Goal: Task Accomplishment & Management: Use online tool/utility

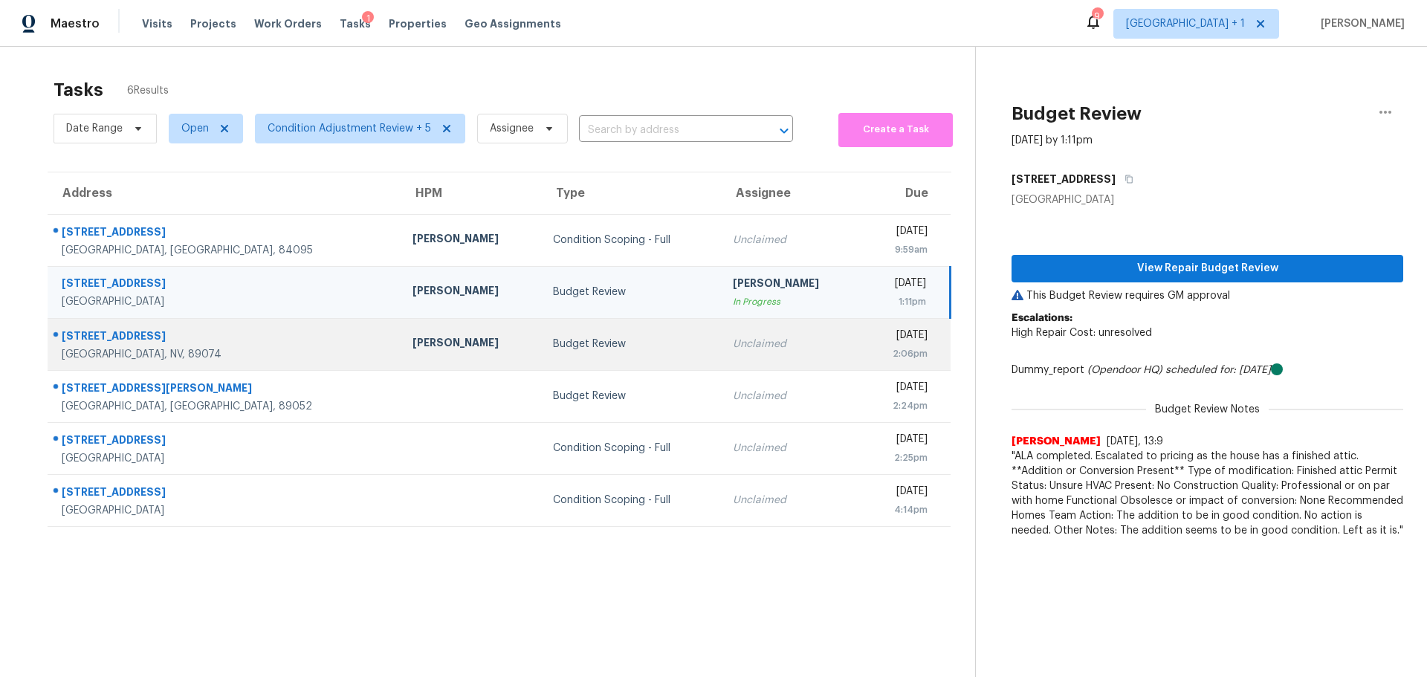
click at [553, 343] on div "Budget Review" at bounding box center [631, 344] width 156 height 15
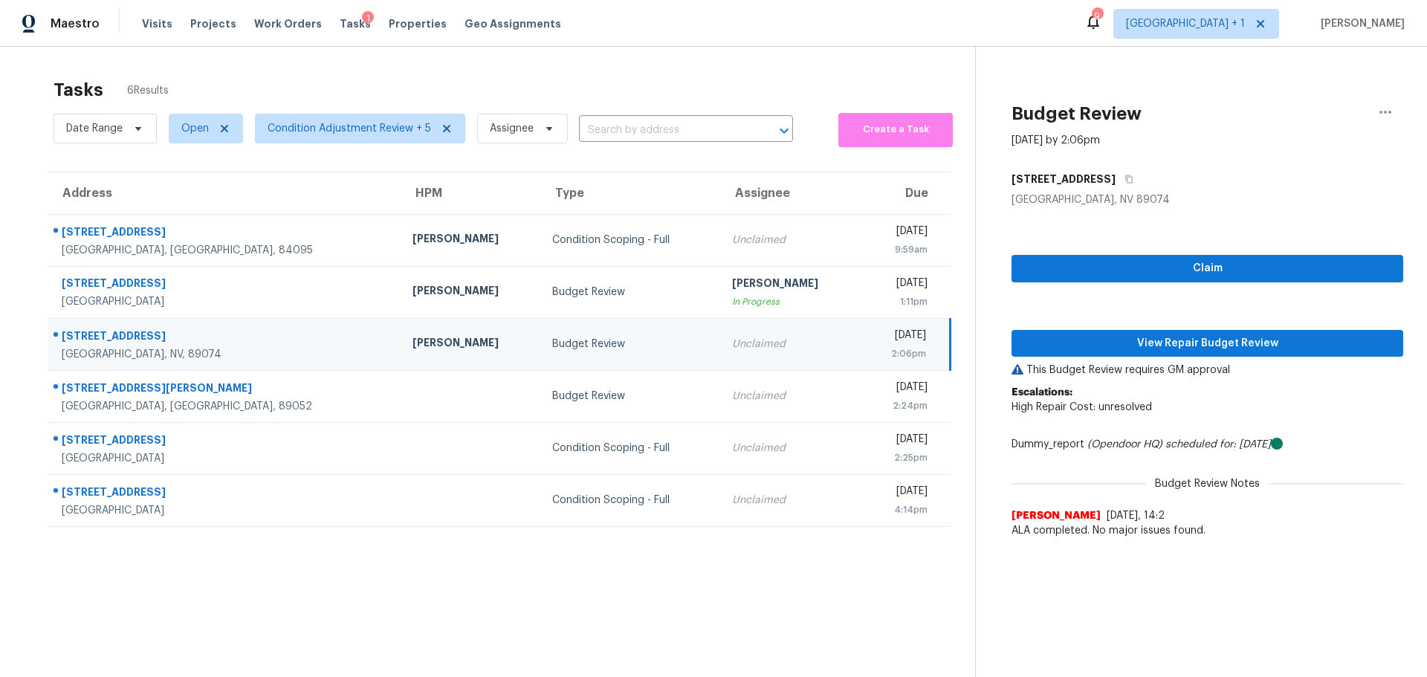
click at [1058, 252] on div "Claim View Repair Budget Review This Budget Review requires GM approval Escalat…" at bounding box center [1207, 376] width 392 height 338
click at [1065, 266] on span "Claim" at bounding box center [1207, 268] width 368 height 19
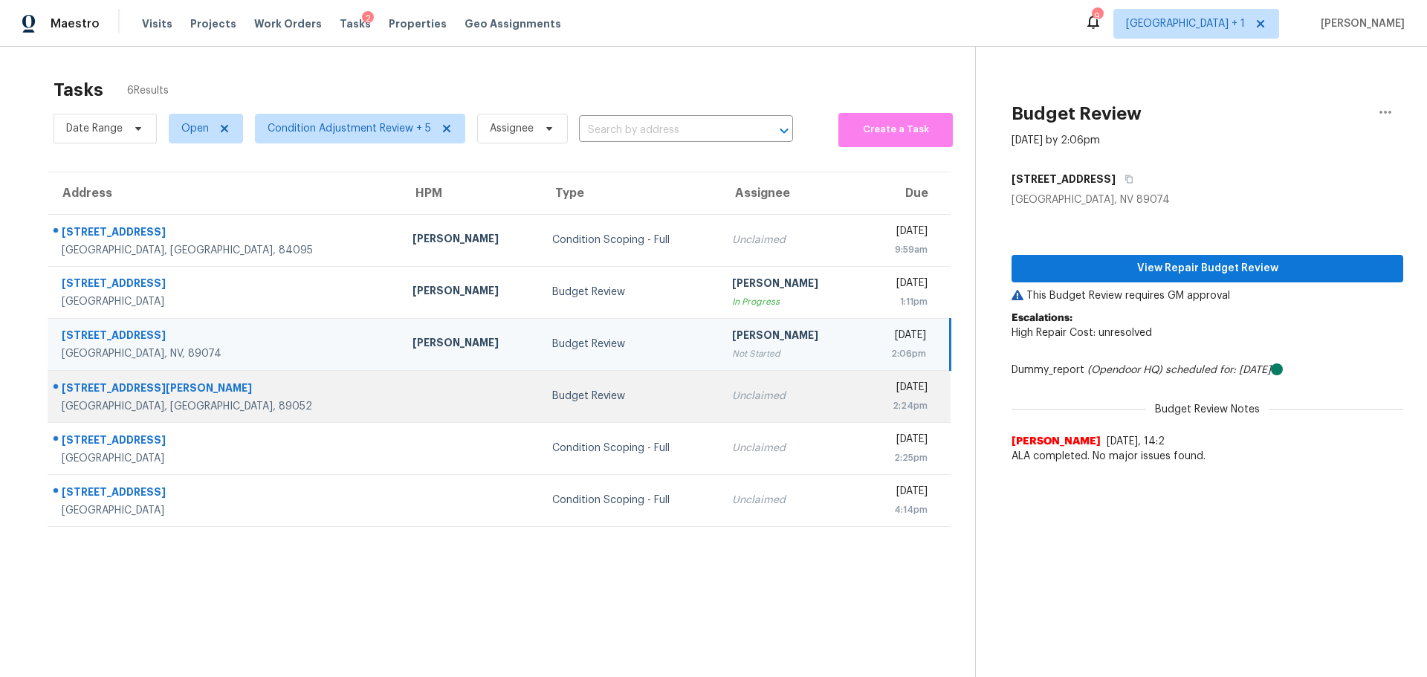
click at [556, 383] on td "Budget Review" at bounding box center [630, 396] width 180 height 52
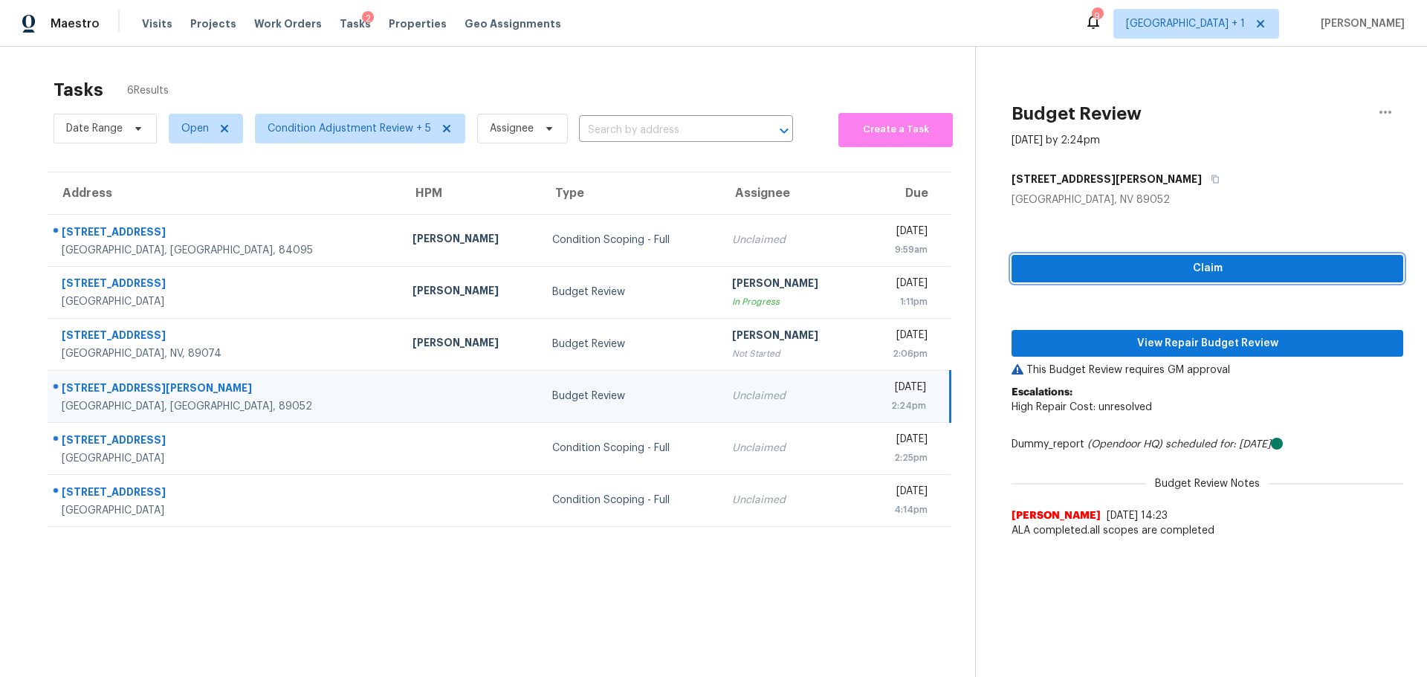
click at [1140, 256] on button "Claim" at bounding box center [1207, 268] width 392 height 27
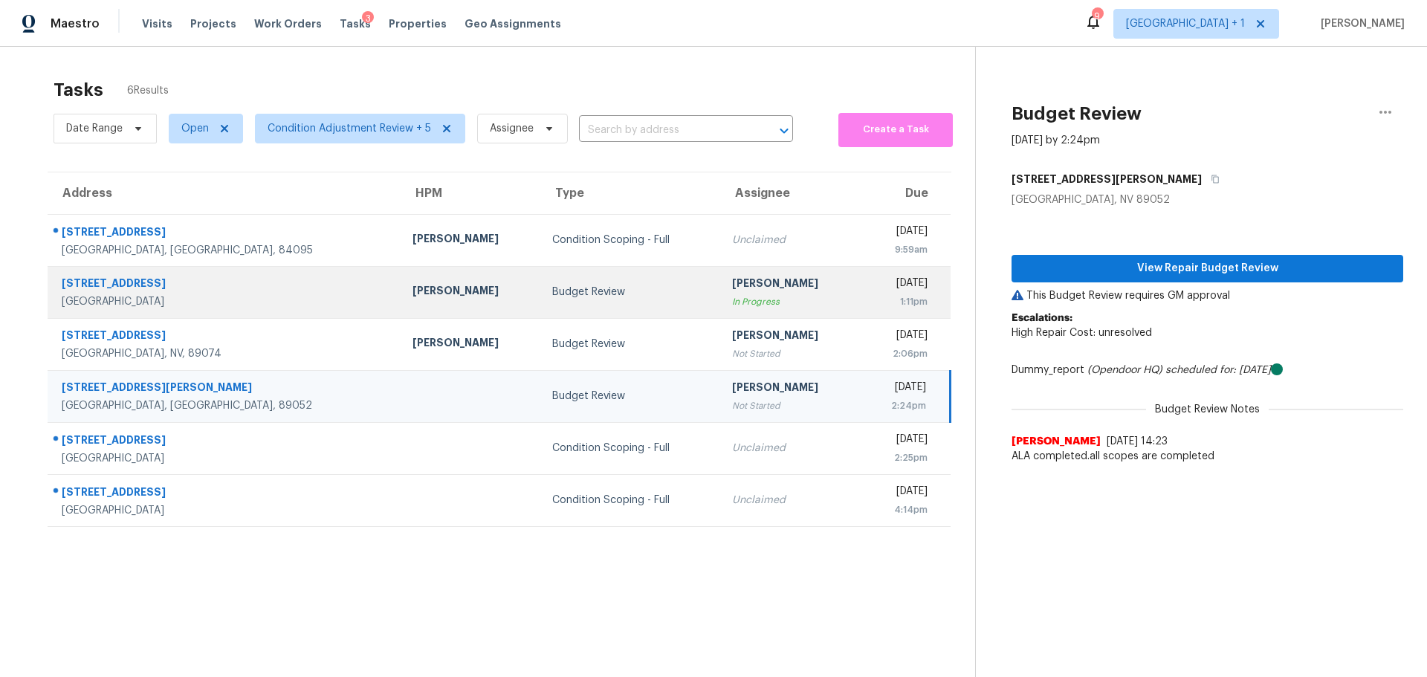
click at [194, 315] on td "992 Majestic Falls Ln Las Vegas, NV, 89110" at bounding box center [224, 292] width 353 height 52
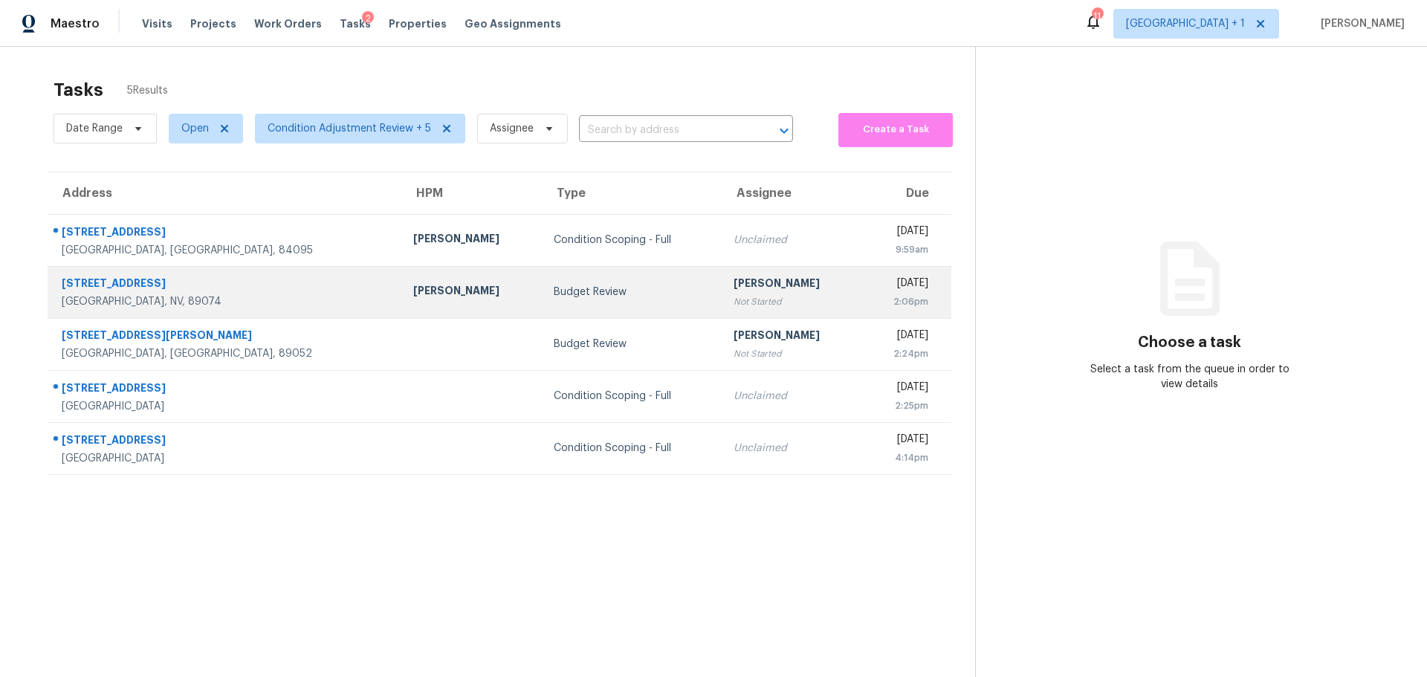
click at [553, 303] on td "Budget Review" at bounding box center [632, 292] width 180 height 52
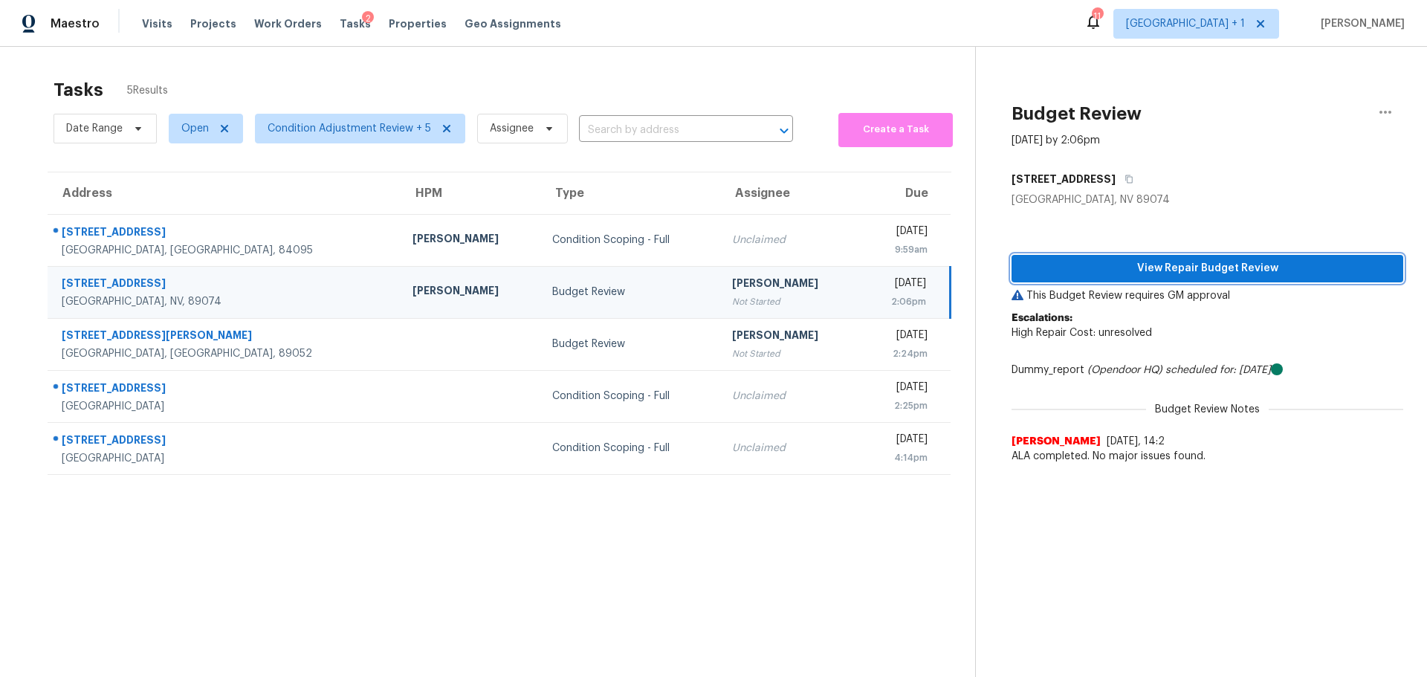
click at [1078, 265] on span "View Repair Budget Review" at bounding box center [1207, 268] width 368 height 19
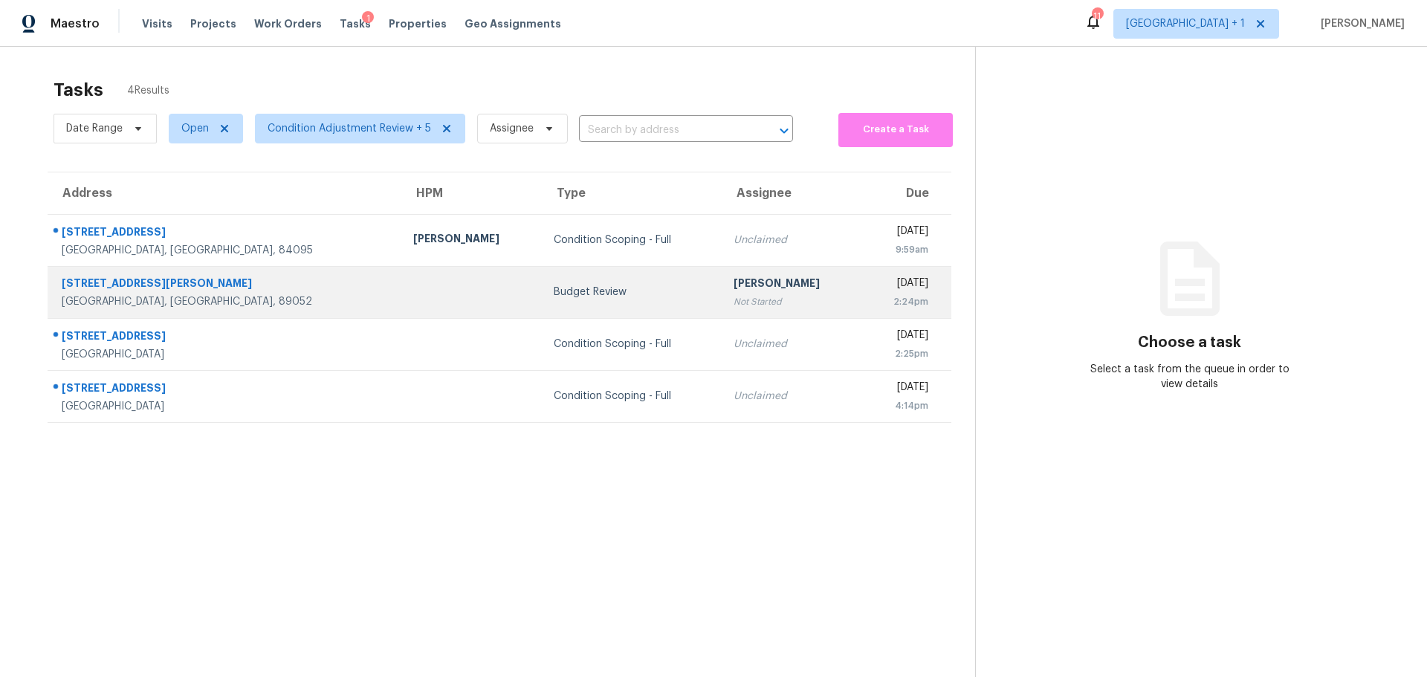
click at [401, 279] on td at bounding box center [471, 292] width 140 height 52
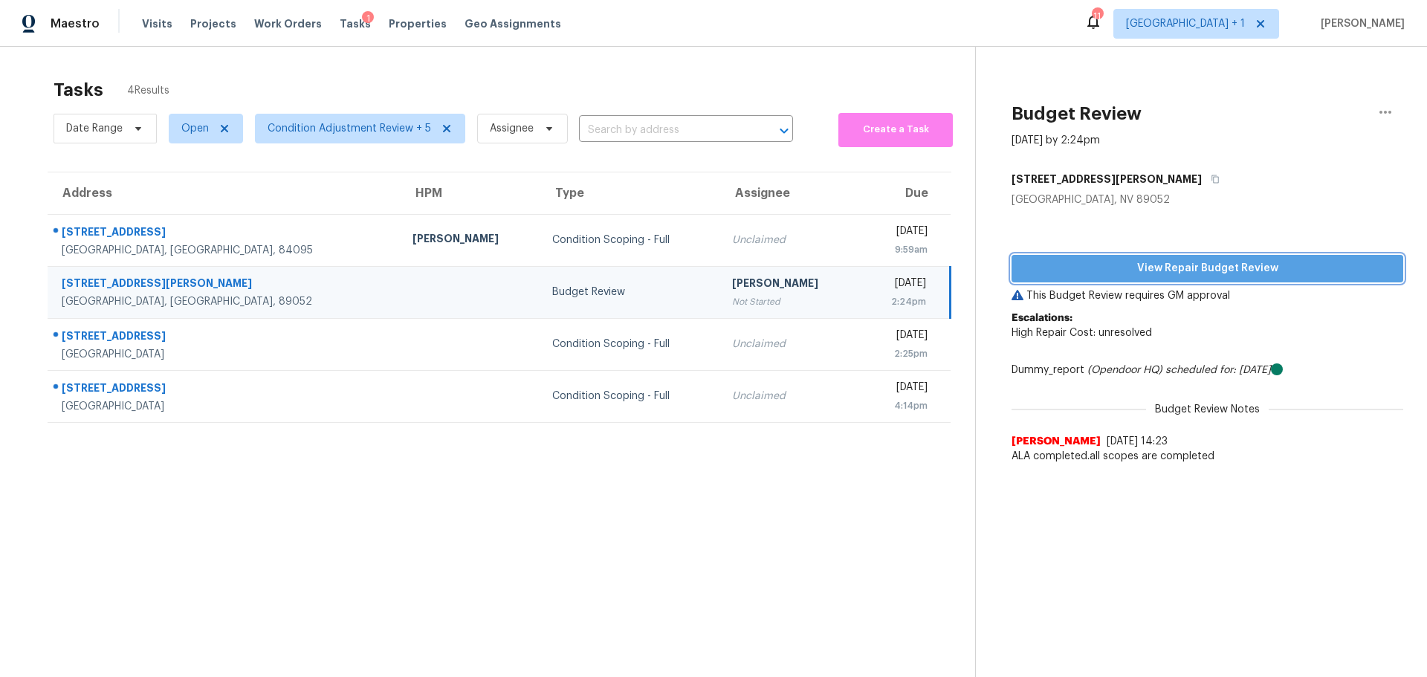
click at [1038, 270] on span "View Repair Budget Review" at bounding box center [1207, 268] width 368 height 19
